Goal: Task Accomplishment & Management: Use online tool/utility

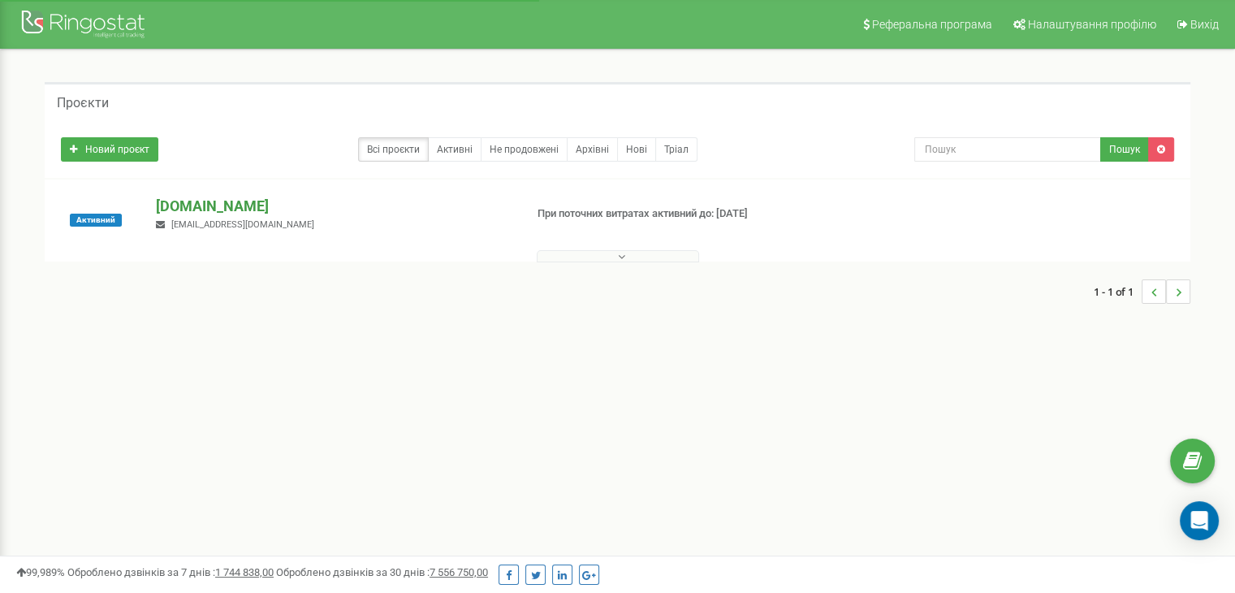
click at [214, 205] on p "[DOMAIN_NAME]" at bounding box center [333, 206] width 355 height 21
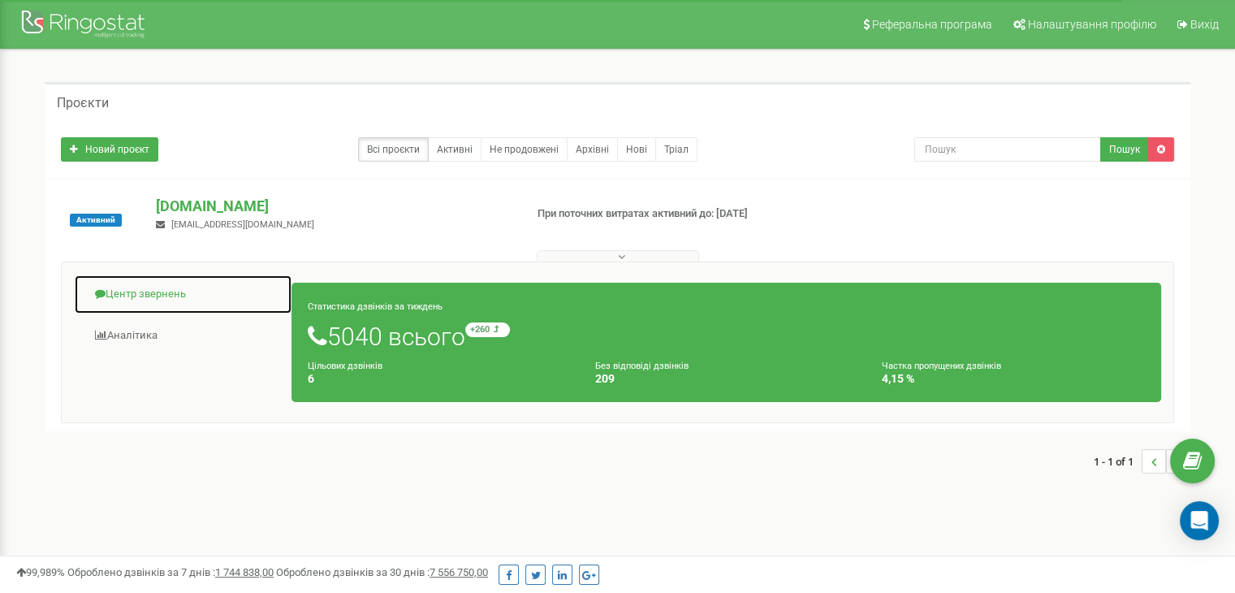
click at [128, 293] on link "Центр звернень" at bounding box center [183, 295] width 218 height 40
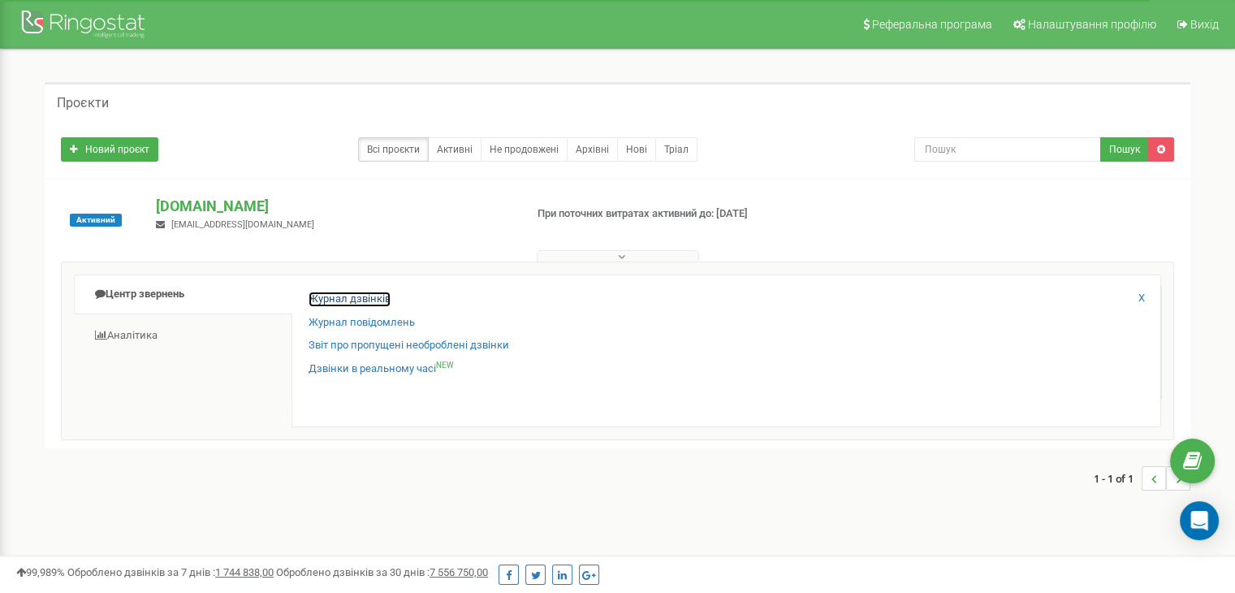
click at [357, 298] on link "Журнал дзвінків" at bounding box center [350, 299] width 82 height 15
click at [354, 299] on link "Журнал дзвінків" at bounding box center [350, 299] width 82 height 15
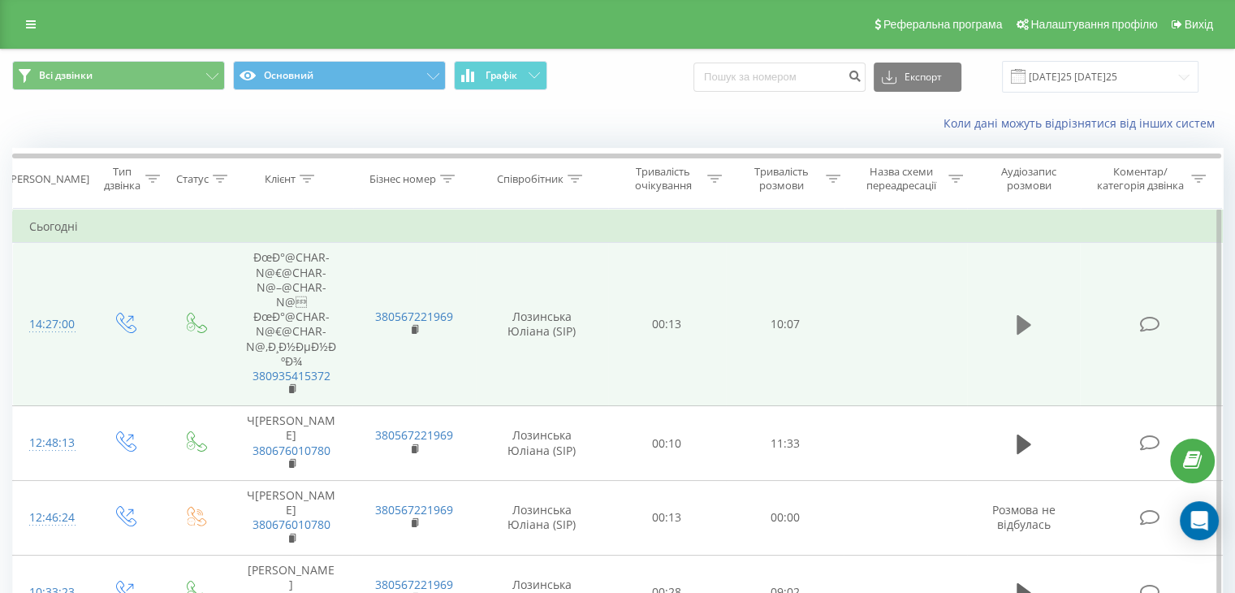
click at [1027, 322] on icon at bounding box center [1024, 324] width 15 height 19
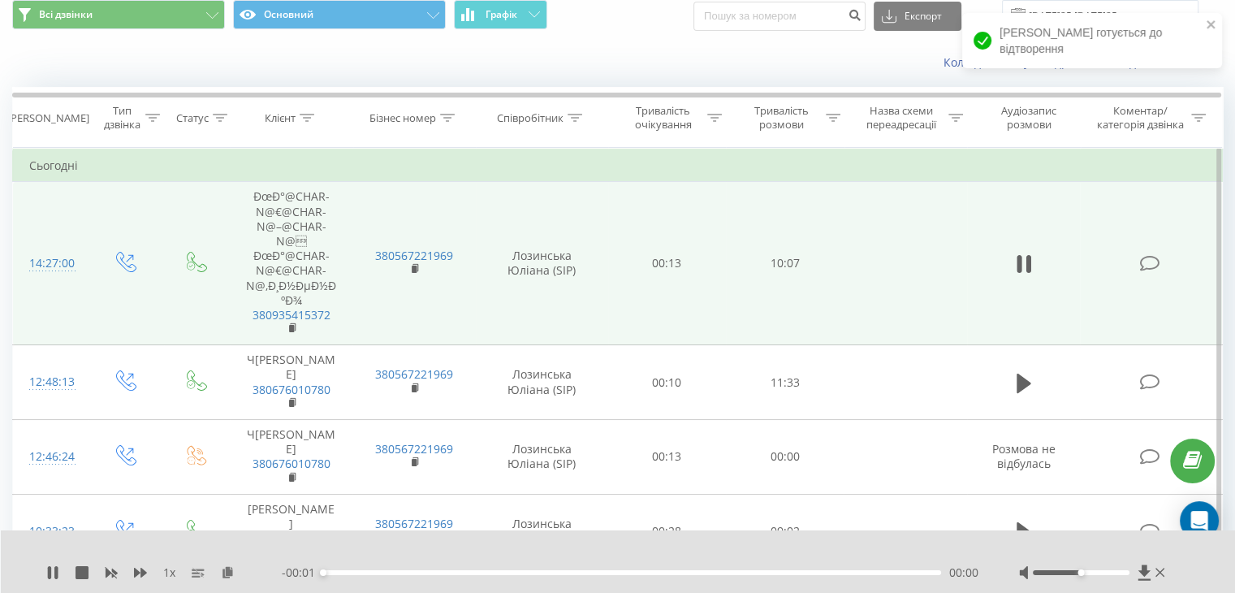
scroll to position [81, 0]
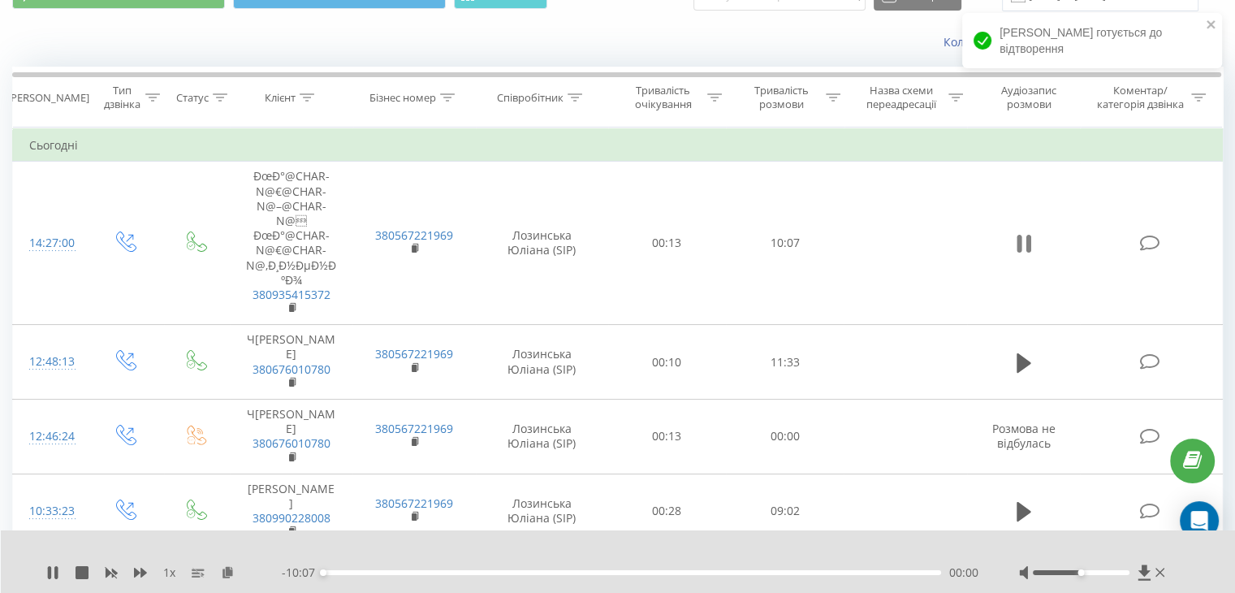
click at [1028, 246] on icon at bounding box center [1028, 244] width 5 height 18
click at [226, 571] on icon at bounding box center [228, 571] width 14 height 11
